Goal: Task Accomplishment & Management: Manage account settings

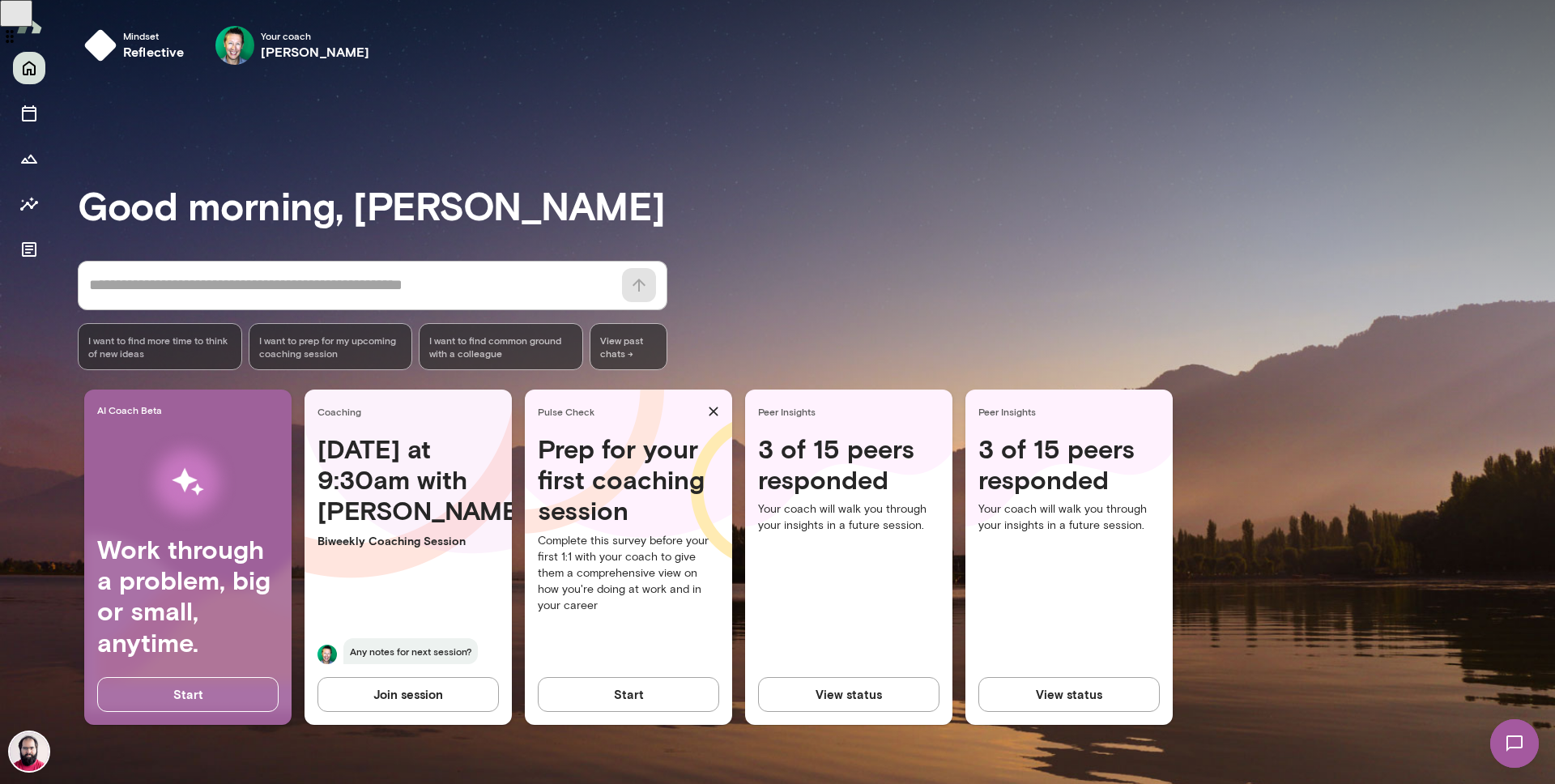
click at [754, 300] on div "* ​ ​ I want to find more time to think of new ideas I want to prep for my upco…" at bounding box center [816, 316] width 1477 height 110
click at [31, 252] on icon "Documents" at bounding box center [29, 250] width 20 height 20
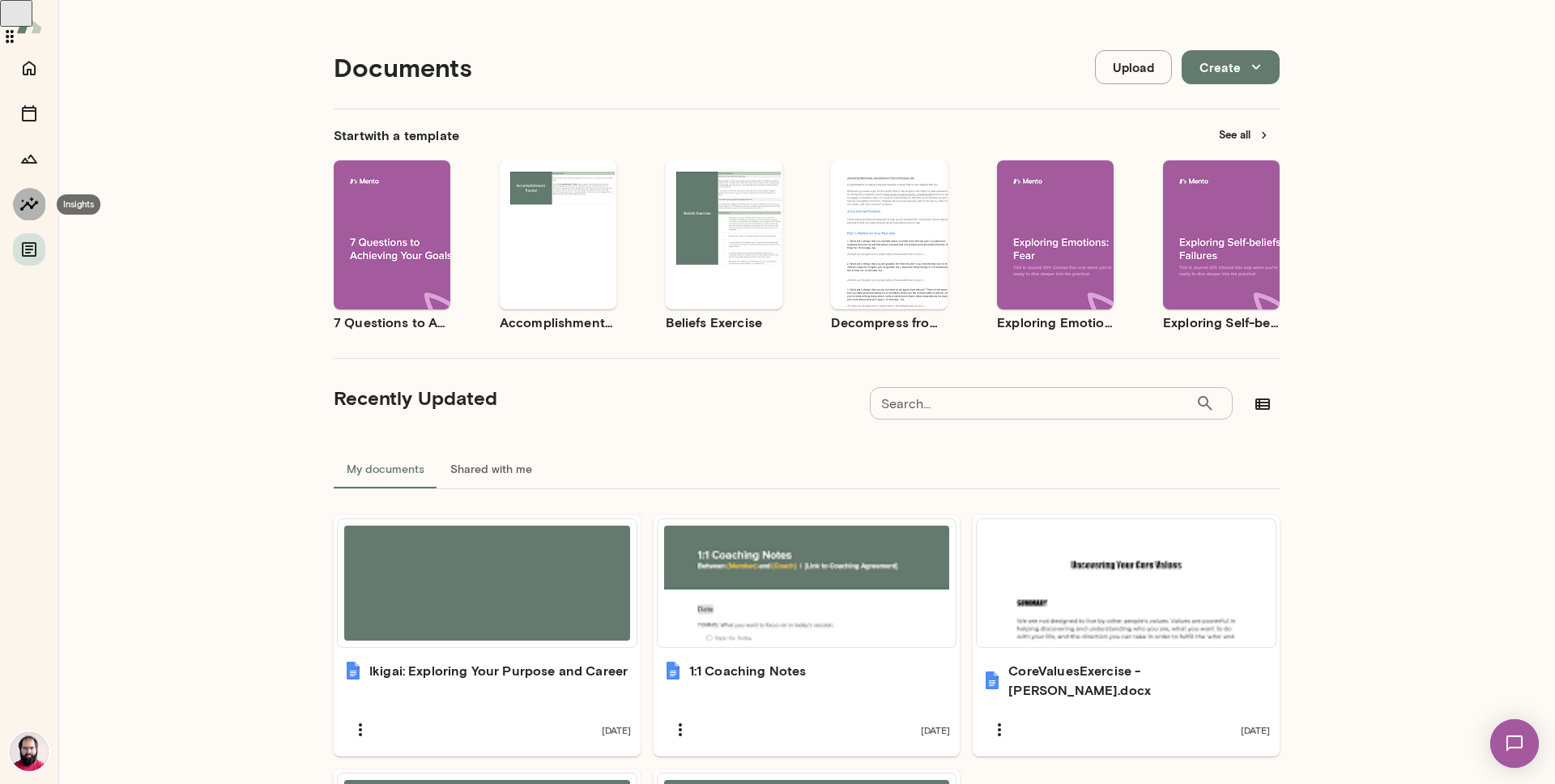
click at [29, 205] on icon "Insights" at bounding box center [29, 203] width 18 height 14
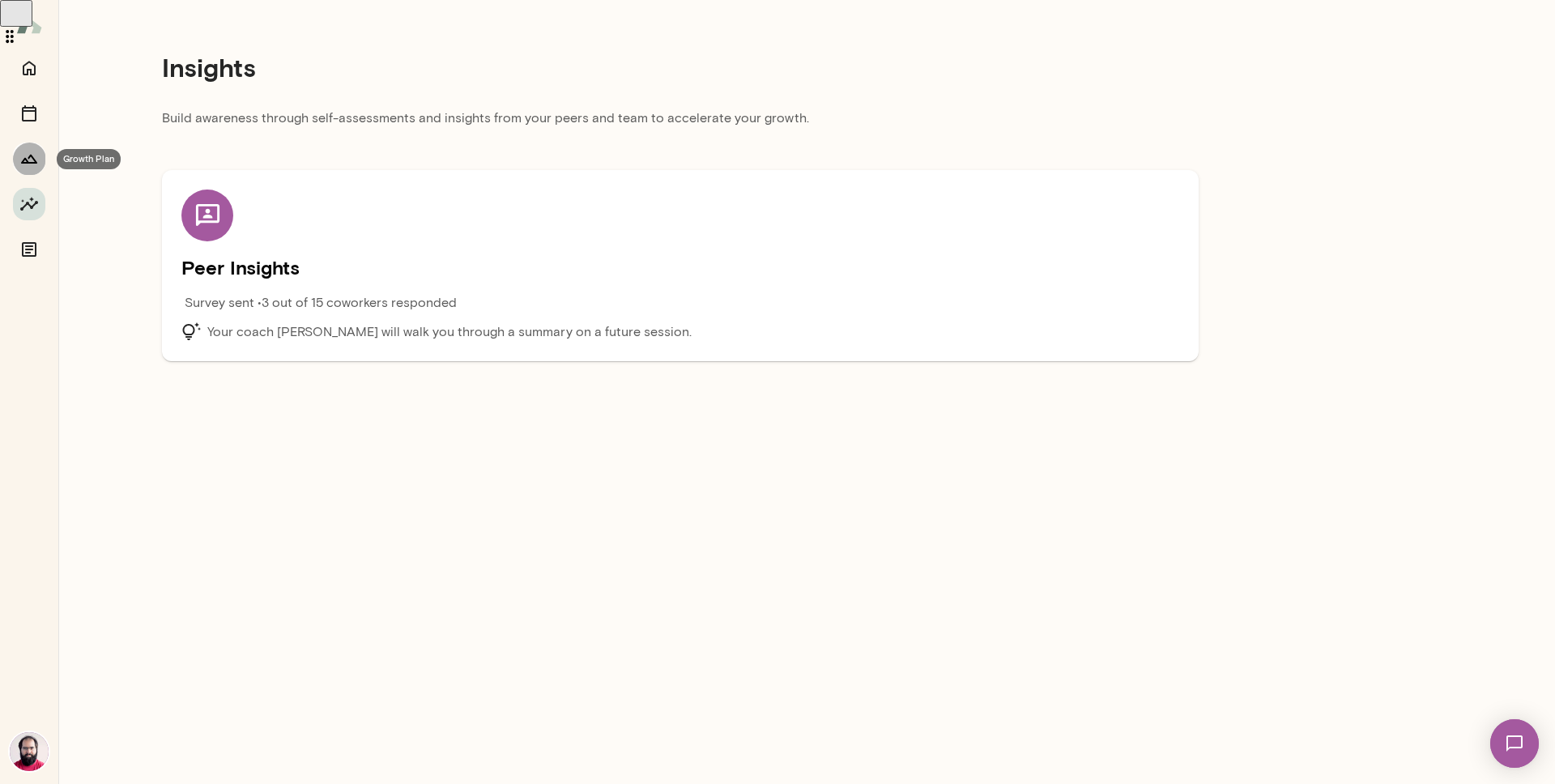
click at [34, 158] on icon "Growth Plan" at bounding box center [29, 159] width 20 height 20
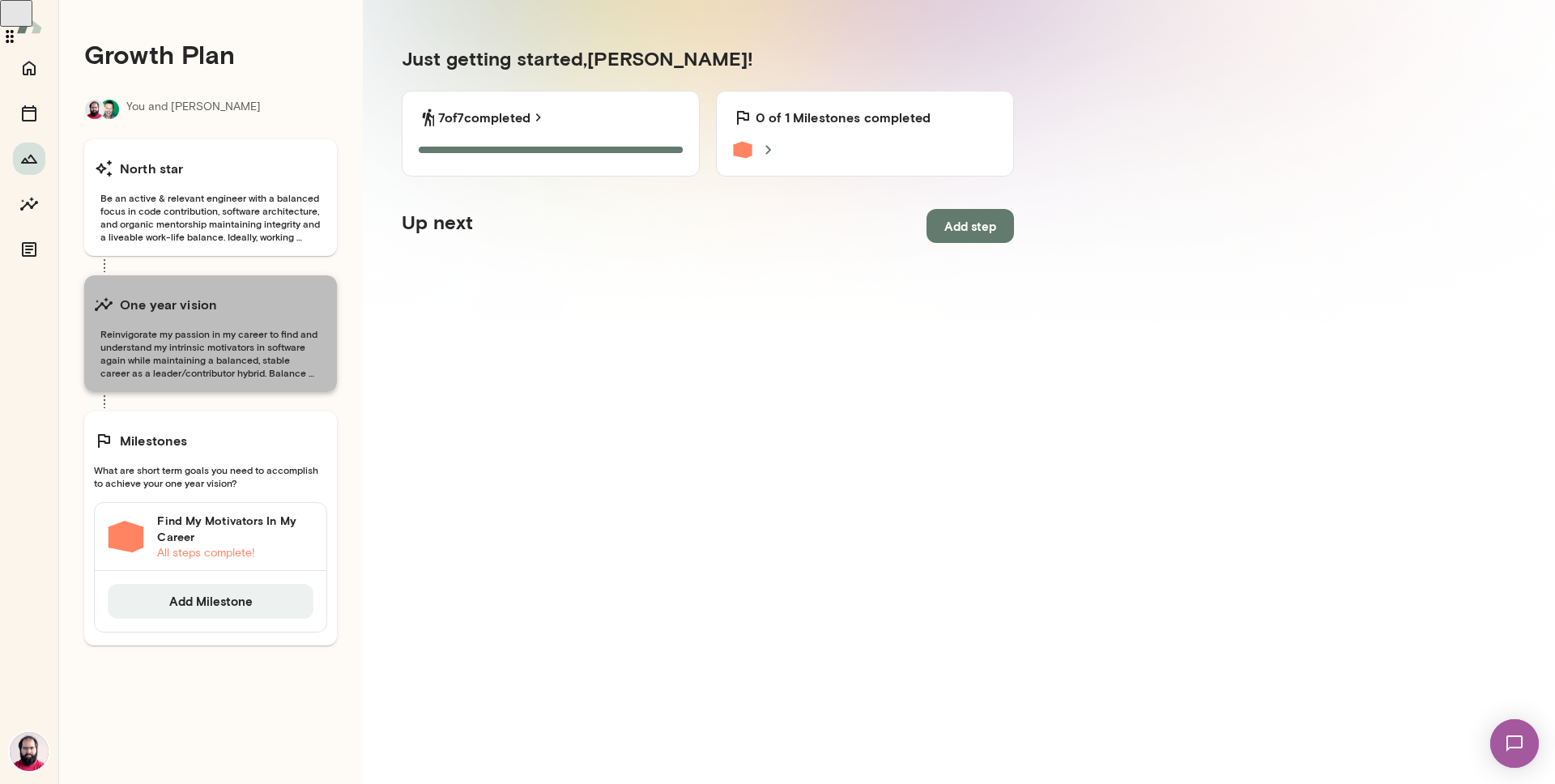
click at [234, 308] on div "One year vision" at bounding box center [210, 304] width 233 height 33
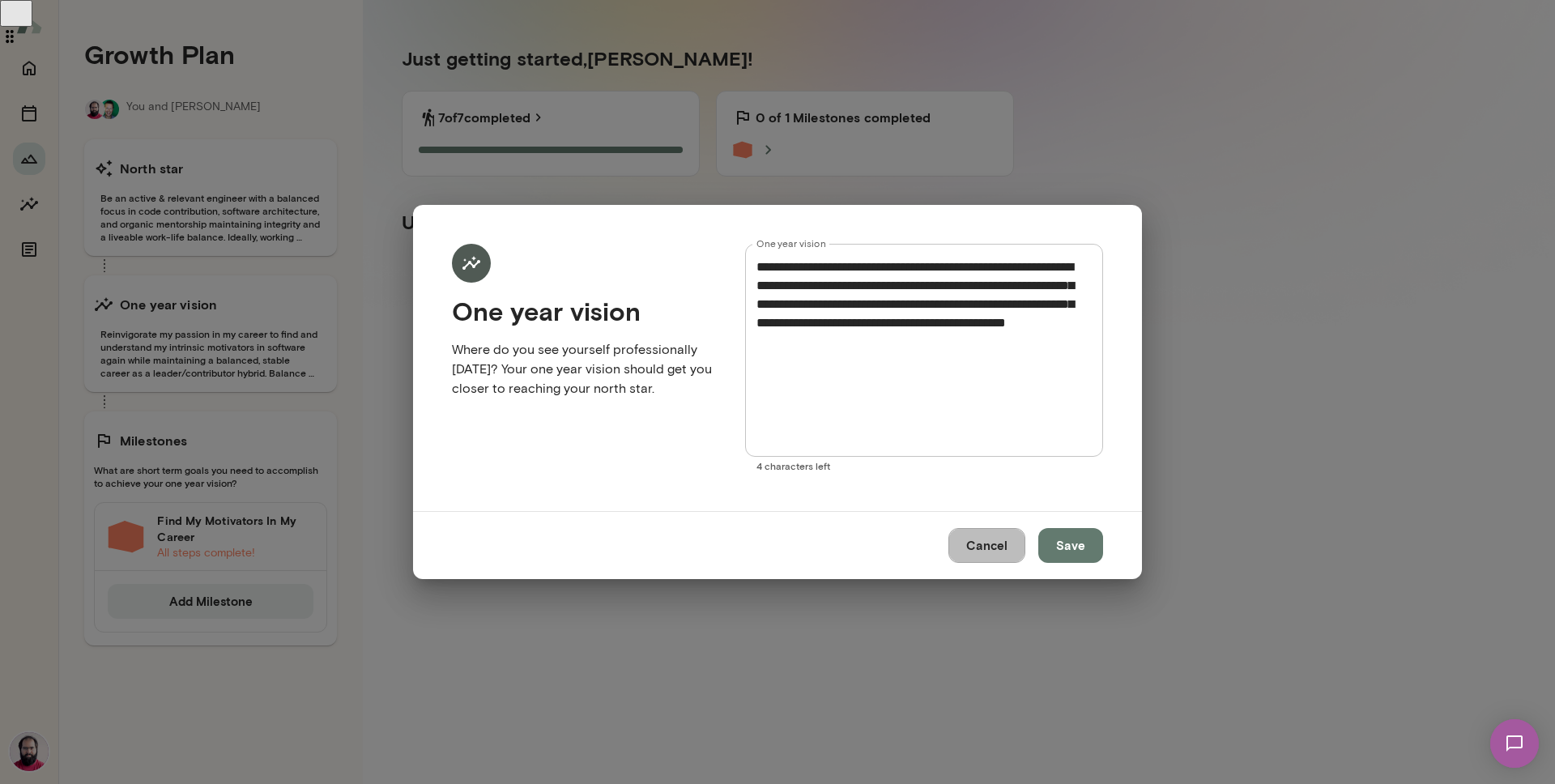
click at [994, 546] on button "Cancel" at bounding box center [987, 545] width 77 height 34
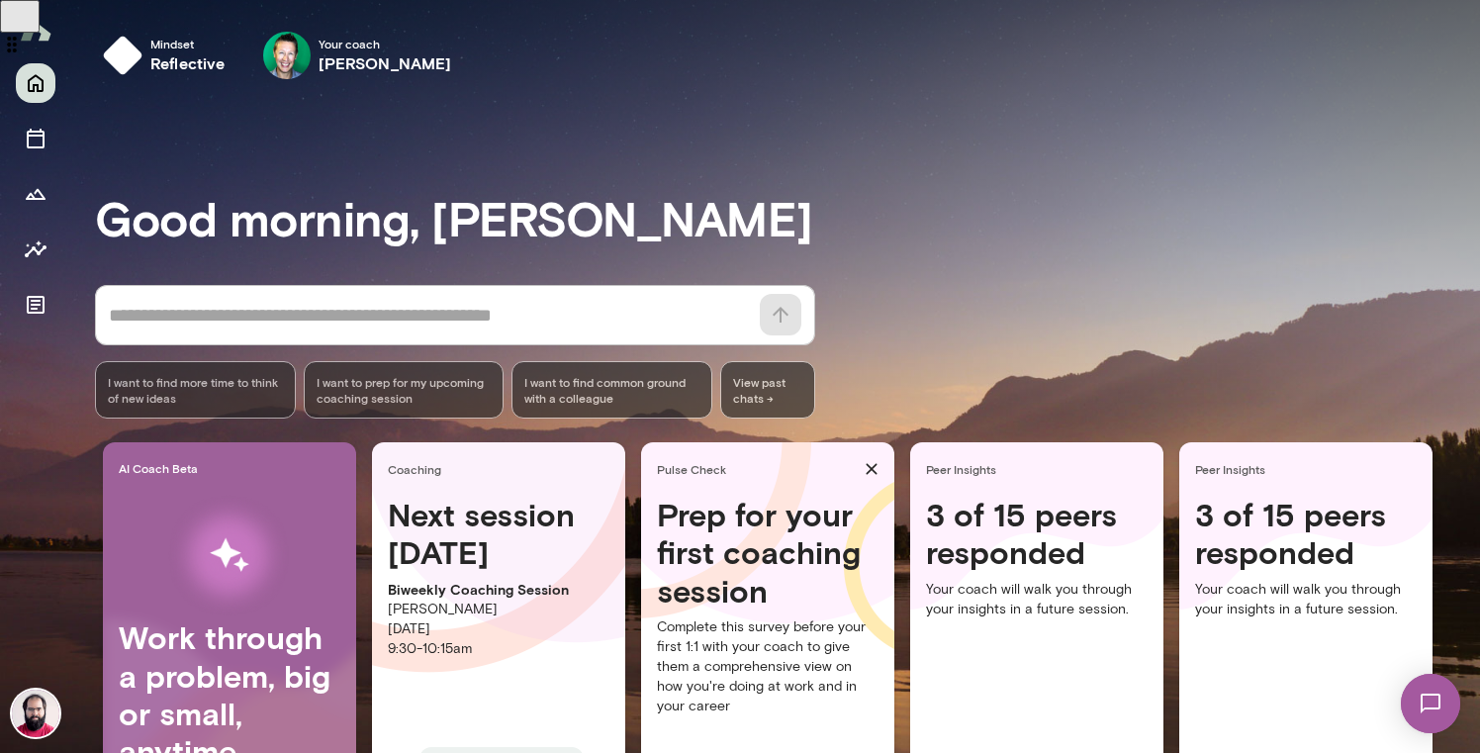
click at [43, 722] on img at bounding box center [35, 713] width 47 height 47
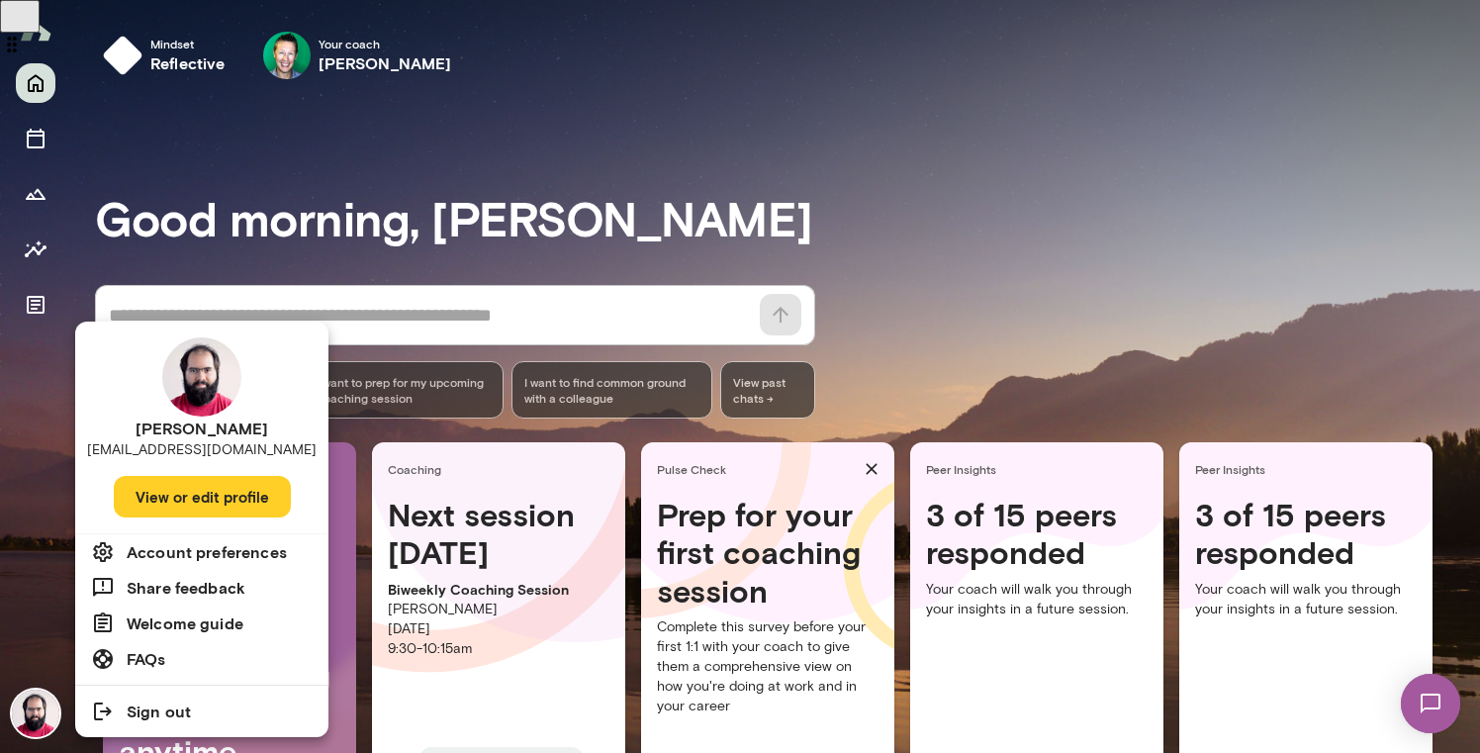
click at [208, 497] on button "View or edit profile" at bounding box center [202, 497] width 177 height 42
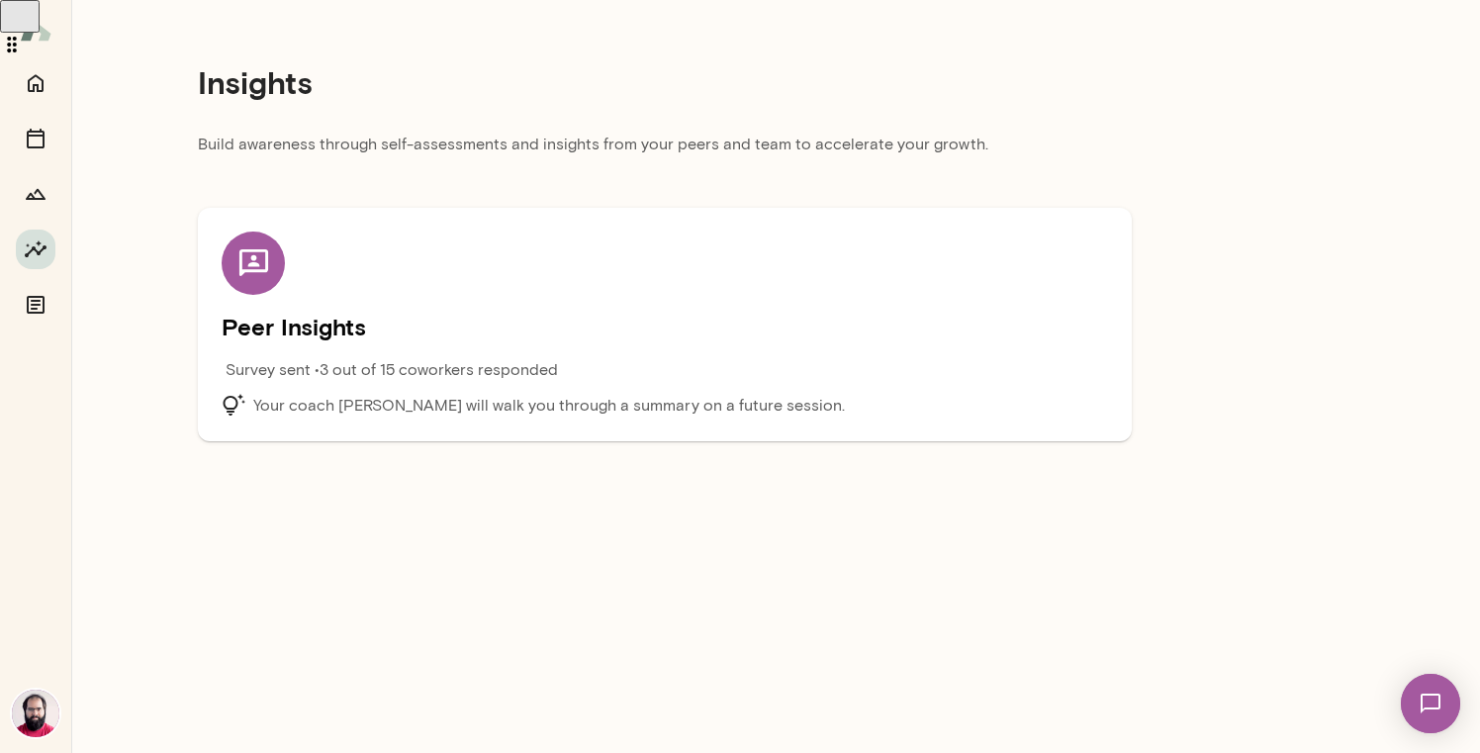
click at [506, 272] on div "Peer Insights Survey sent • 3 out of 15 coworkers responded Your coach Brian La…" at bounding box center [665, 325] width 886 height 186
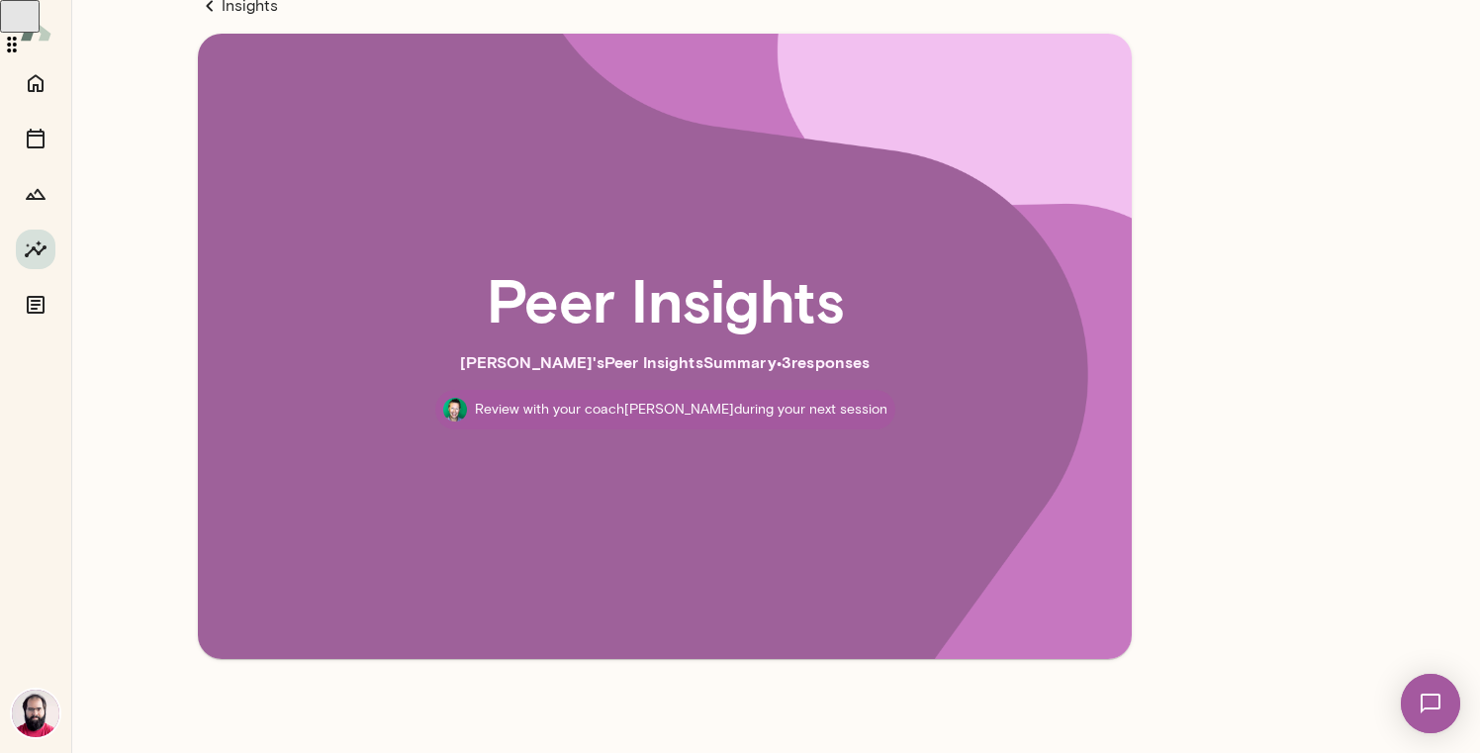
scroll to position [23, 0]
